Goal: Task Accomplishment & Management: Manage account settings

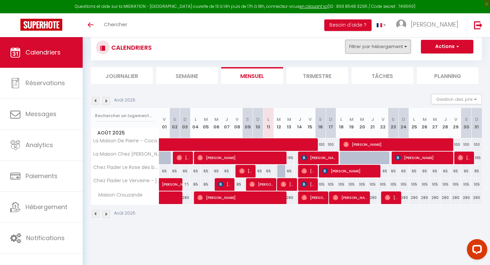
click at [392, 48] on button "Filtrer par hébergement" at bounding box center [378, 47] width 65 height 14
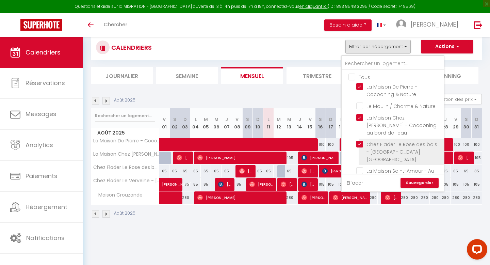
click at [358, 141] on input "Chez Flader Le Rose des bois - [GEOGRAPHIC_DATA] [GEOGRAPHIC_DATA]" at bounding box center [398, 144] width 85 height 7
checkbox input "false"
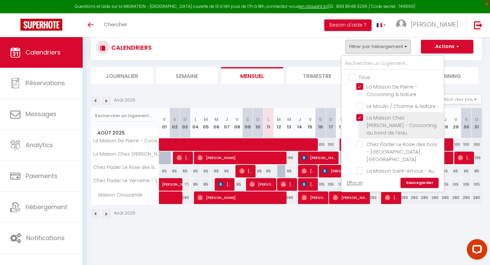
click at [358, 117] on input "La Maison Chez [PERSON_NAME] - Cocooning au bord de l'eau" at bounding box center [398, 117] width 85 height 7
checkbox input "false"
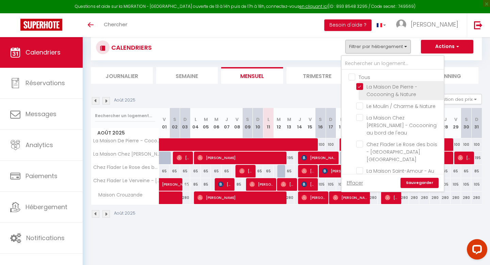
click at [359, 83] on input "La Maison De Pierre - Cocooning & Nature" at bounding box center [398, 86] width 85 height 7
checkbox input "false"
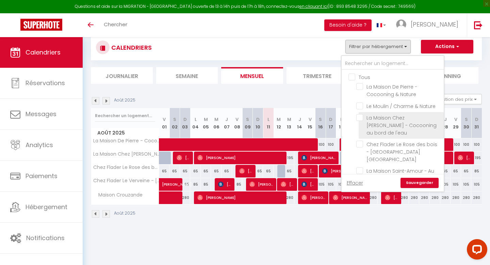
scroll to position [37, 0]
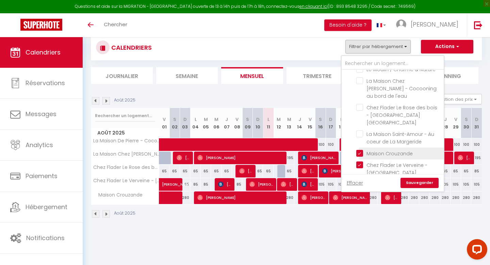
click at [358, 149] on input "Maison Crouzande" at bounding box center [398, 152] width 85 height 7
checkbox input "false"
click at [359, 161] on input "Chez Flader Le Verveine - [GEOGRAPHIC_DATA] [GEOGRAPHIC_DATA]" at bounding box center [398, 164] width 85 height 7
checkbox input "false"
click at [423, 184] on link "Sauvegarder" at bounding box center [420, 183] width 38 height 10
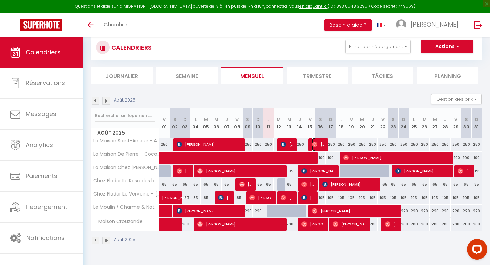
click at [316, 145] on img at bounding box center [314, 144] width 5 height 5
select select "OK"
select select "0"
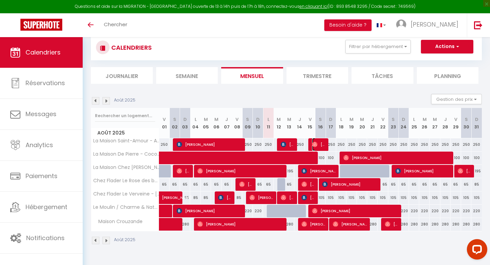
select select "1"
select select
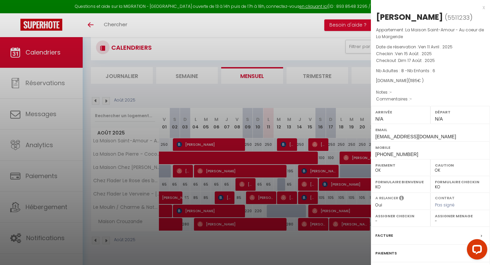
click at [314, 37] on div at bounding box center [245, 132] width 490 height 265
